Goal: Book appointment/travel/reservation

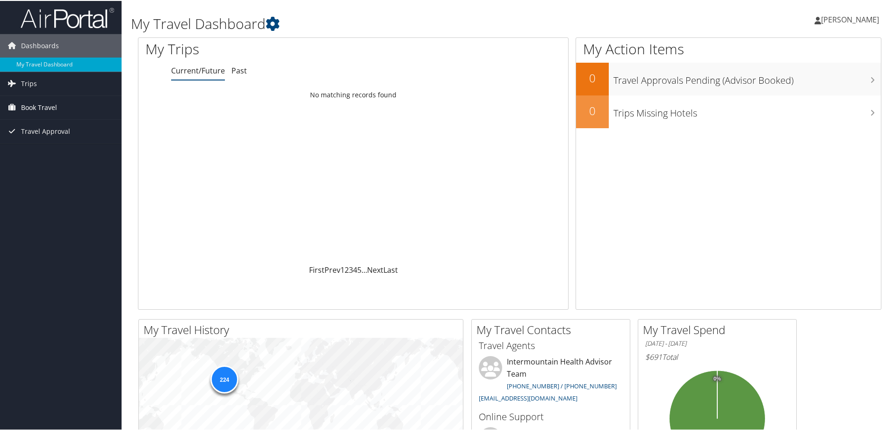
click at [29, 107] on span "Book Travel" at bounding box center [39, 106] width 36 height 23
click at [58, 156] on link "Book/Manage Online Trips" at bounding box center [61, 153] width 122 height 14
click at [55, 152] on link "Book/Manage Online Trips" at bounding box center [61, 153] width 122 height 14
